Goal: Transaction & Acquisition: Purchase product/service

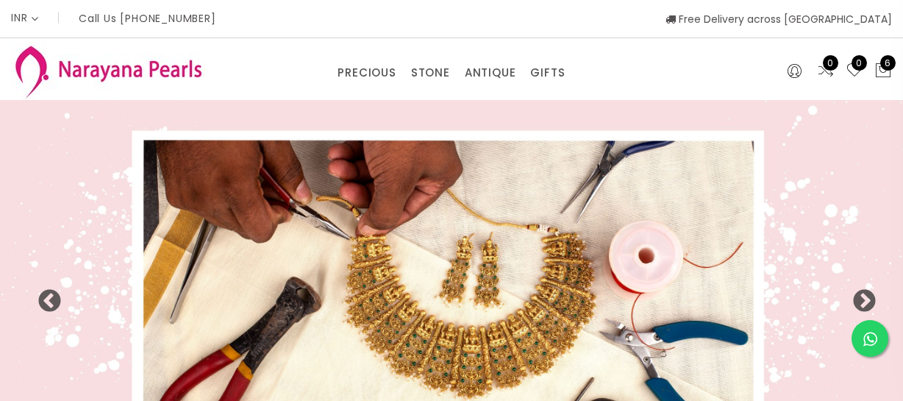
select select "INR"
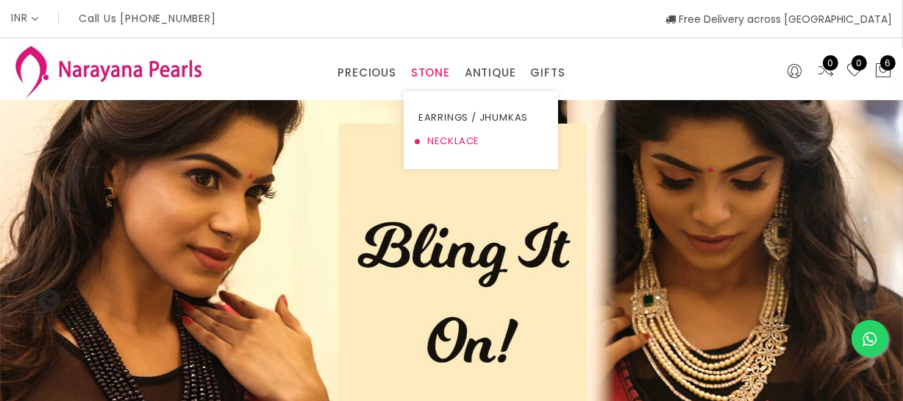
click at [441, 132] on link "NECKLACE" at bounding box center [480, 141] width 125 height 24
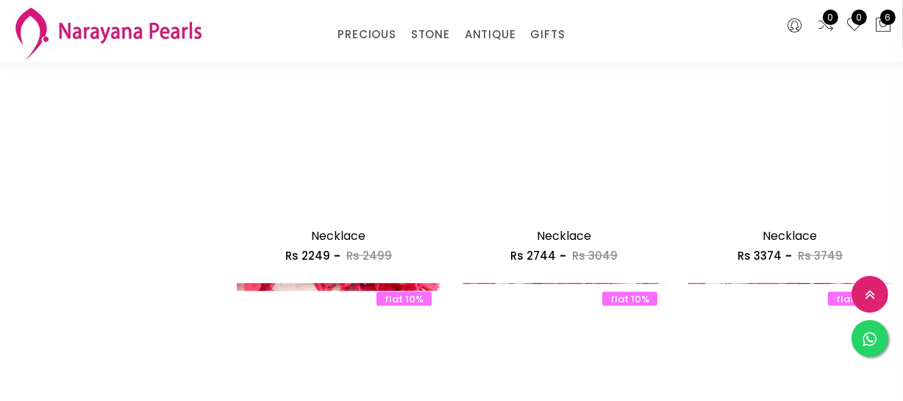
scroll to position [1871, 0]
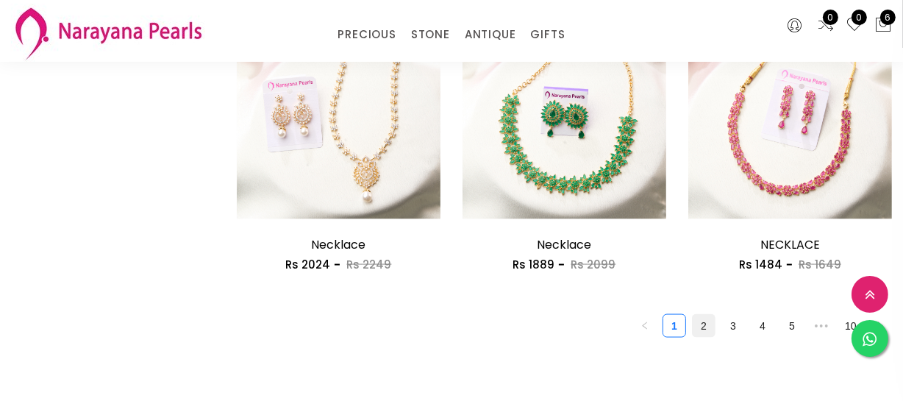
click at [700, 323] on link "2" at bounding box center [704, 326] width 22 height 22
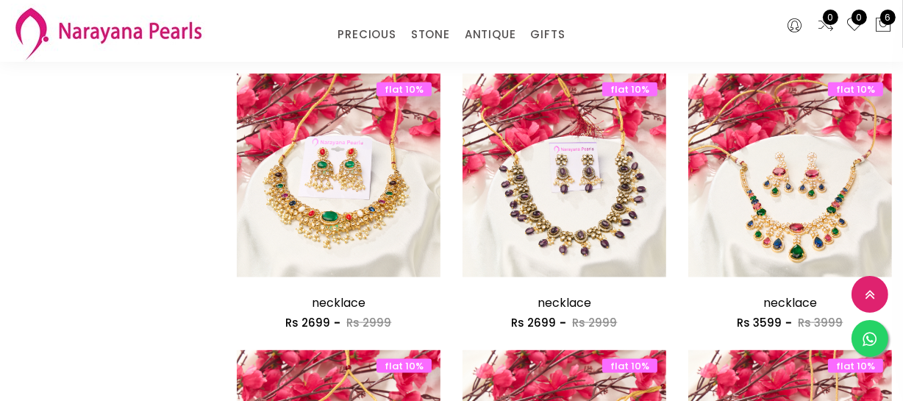
scroll to position [1871, 0]
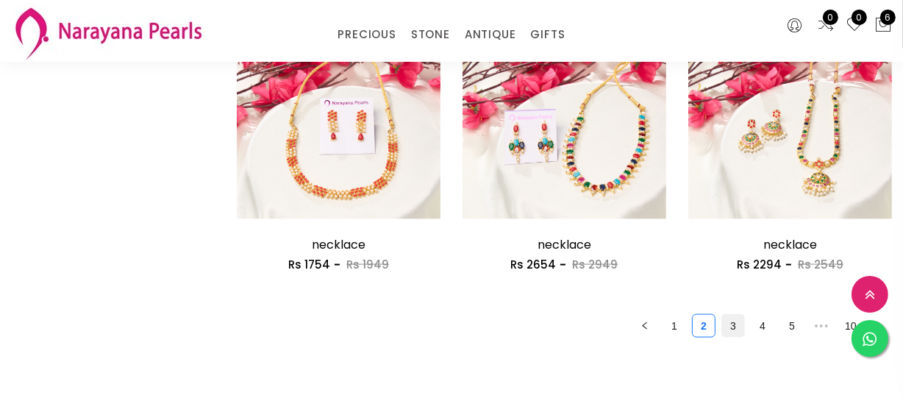
click at [734, 323] on link "3" at bounding box center [733, 326] width 22 height 22
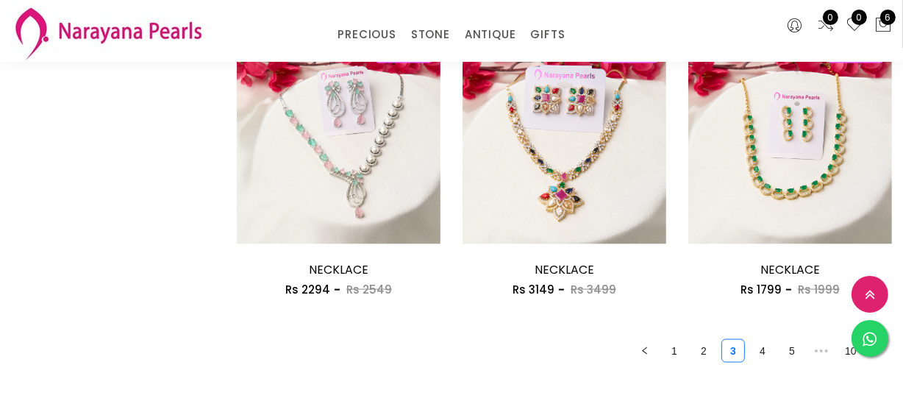
scroll to position [1871, 0]
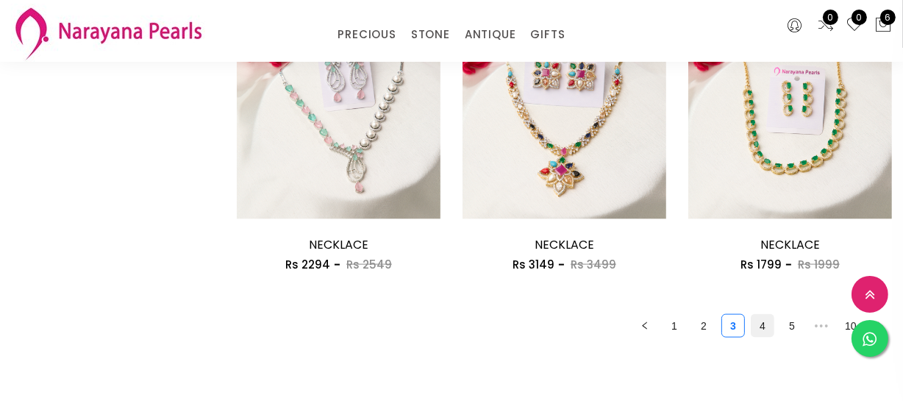
click at [759, 321] on link "4" at bounding box center [763, 326] width 22 height 22
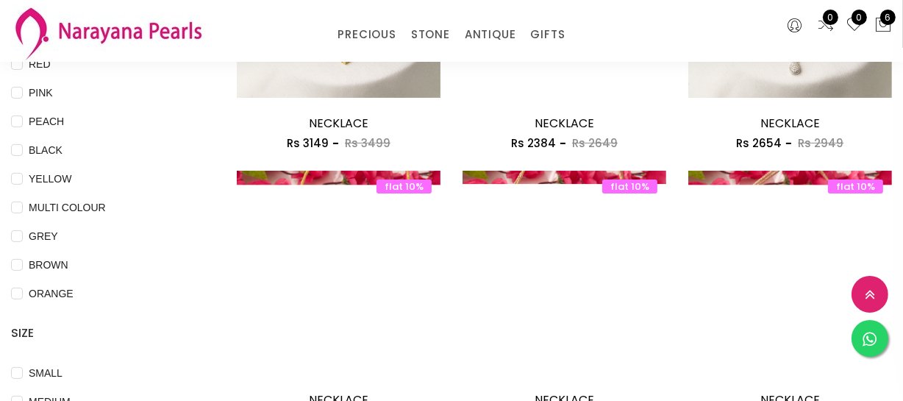
scroll to position [401, 0]
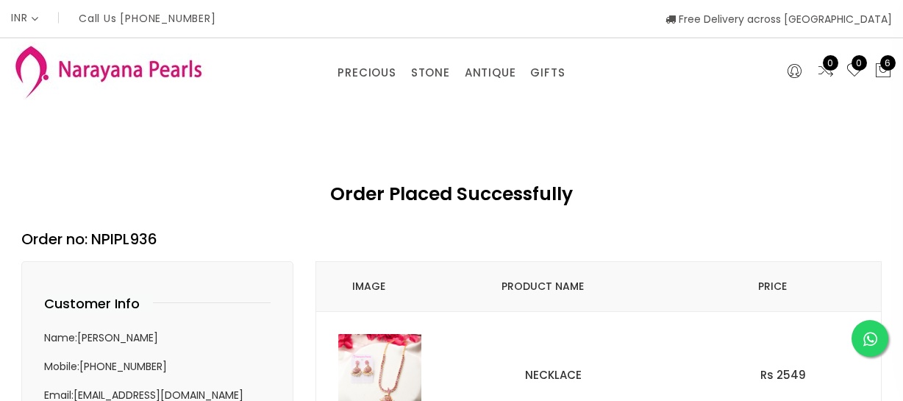
select select "INR"
